Goal: Information Seeking & Learning: Learn about a topic

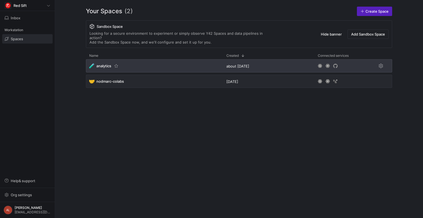
click at [131, 62] on div "🧪 analytics" at bounding box center [154, 65] width 137 height 13
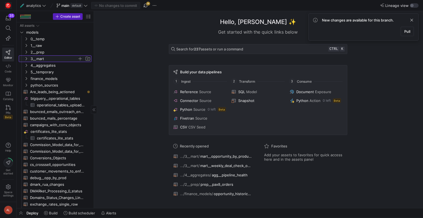
click at [26, 58] on icon "Press SPACE to select this row." at bounding box center [26, 58] width 4 height 3
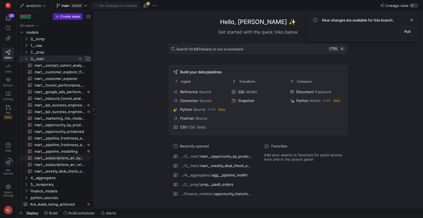
click at [53, 157] on span "mart__subscriptions_arr_by_product​​​​​​​​​​" at bounding box center [59, 158] width 51 height 6
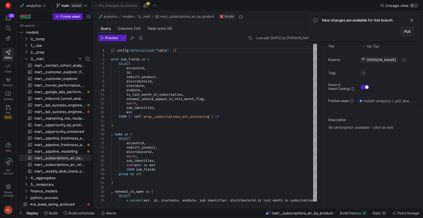
click at [404, 29] on span "Pull" at bounding box center [407, 31] width 6 height 4
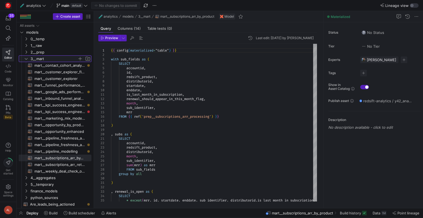
click at [25, 58] on icon "Press SPACE to select this row." at bounding box center [26, 58] width 4 height 3
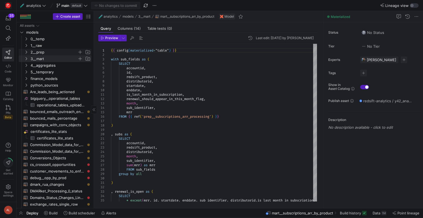
click at [24, 50] on icon "Press SPACE to select this row." at bounding box center [26, 51] width 4 height 3
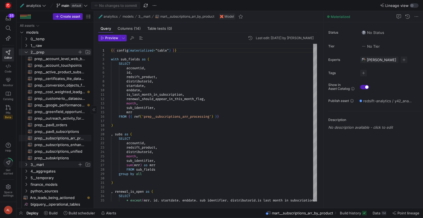
click at [63, 138] on span "prep__subscriptions_arr_processing​​​​​​​​​​" at bounding box center [59, 138] width 51 height 6
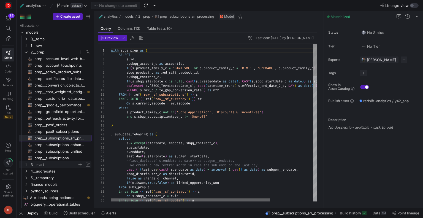
click at [161, 201] on div at bounding box center [190, 199] width 159 height 3
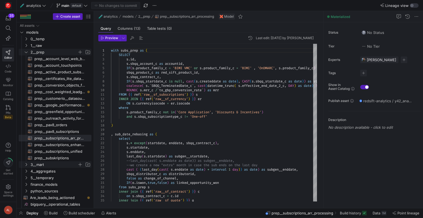
click at [25, 50] on icon "Press SPACE to select this row." at bounding box center [26, 51] width 4 height 3
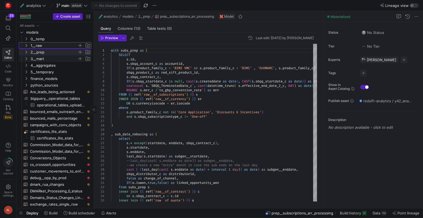
click at [25, 46] on icon "Press SPACE to select this row." at bounding box center [26, 45] width 4 height 3
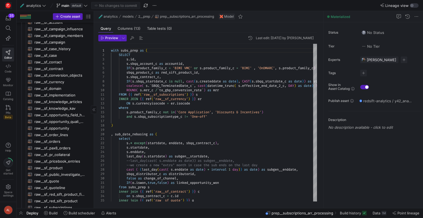
scroll to position [110, 0]
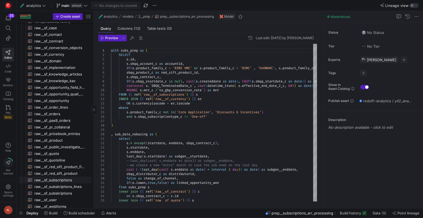
click at [63, 177] on span "raw__sf_subscriptions​​​​​​​​​​" at bounding box center [59, 180] width 51 height 6
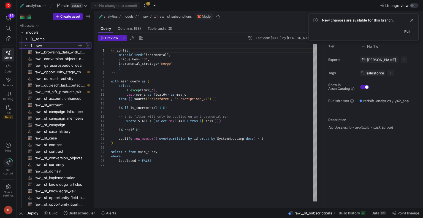
click at [25, 45] on icon "Press SPACE to select this row." at bounding box center [26, 45] width 4 height 3
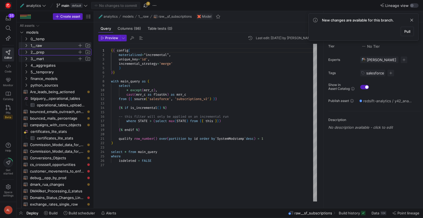
click at [26, 52] on icon "Press SPACE to select this row." at bounding box center [26, 51] width 4 height 3
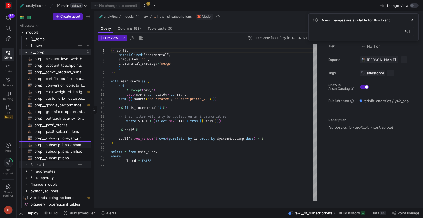
click at [59, 144] on span "prep__subscriptions_enhanced​​​​​​​​​​" at bounding box center [59, 145] width 51 height 6
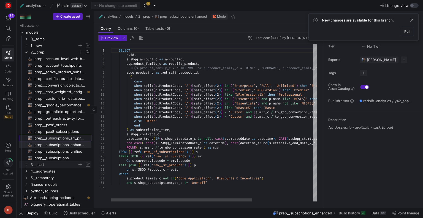
click at [59, 138] on span "prep__subscriptions_arr_processing​​​​​​​​​​" at bounding box center [59, 138] width 51 height 6
type textarea "with subs_prep as ( SELECT [DOMAIN_NAME], s.sbqq_account_c as accountid, IF(s.p…"
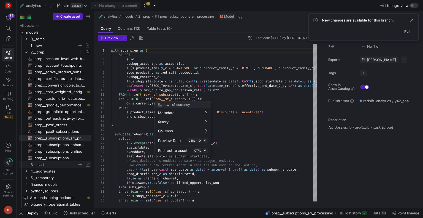
click at [269, 105] on div at bounding box center [211, 109] width 423 height 218
